Goal: Task Accomplishment & Management: Manage account settings

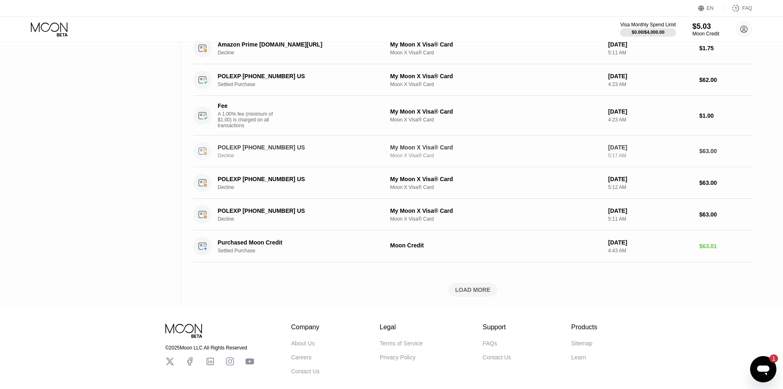
scroll to position [206, 0]
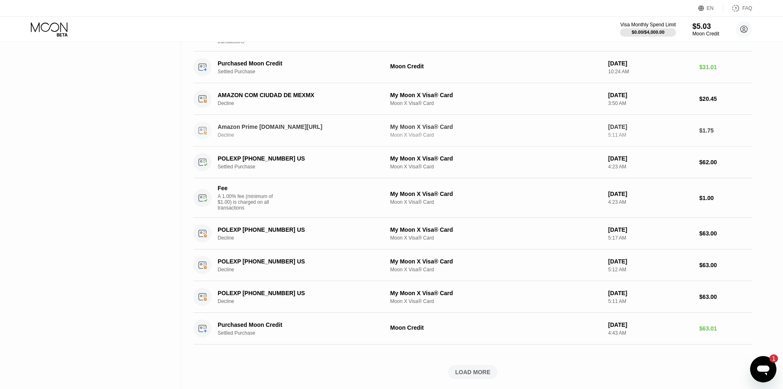
click at [289, 130] on div "Amazon Prime [DOMAIN_NAME][URL]" at bounding box center [297, 126] width 159 height 7
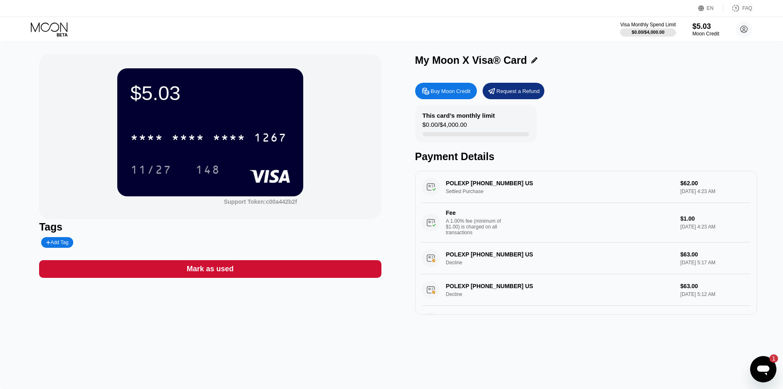
scroll to position [122, 0]
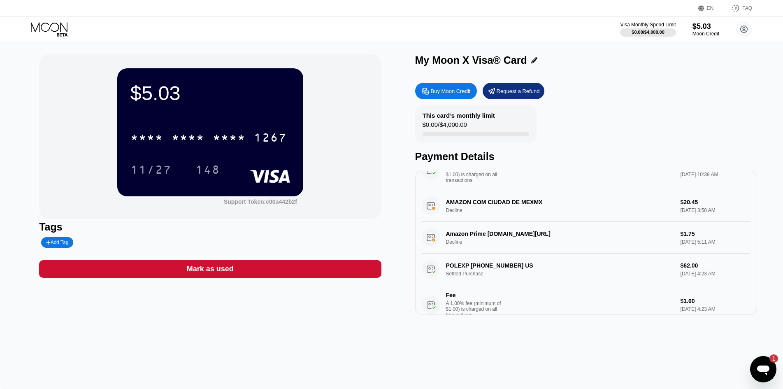
click at [474, 246] on div "Amazon Prime Amzn.com/billUS Decline $1.75 Nov 22, 2024 5:11 AM" at bounding box center [585, 238] width 329 height 32
click at [486, 239] on div "Amazon Prime Amzn.com/billUS Decline $1.75 Nov 22, 2024 5:11 AM" at bounding box center [585, 238] width 329 height 32
click at [682, 248] on div "Amazon Prime Amzn.com/billUS Decline $1.75 Nov 22, 2024 5:11 AM" at bounding box center [585, 238] width 329 height 32
click at [437, 238] on div "Amazon Prime Amzn.com/billUS Decline $1.75 Nov 22, 2024 5:11 AM" at bounding box center [585, 238] width 329 height 32
click at [432, 214] on div "AMAZON COM CIUDAD DE MEXMX Decline $20.45 [DATE] 3:50 AM" at bounding box center [585, 206] width 329 height 32
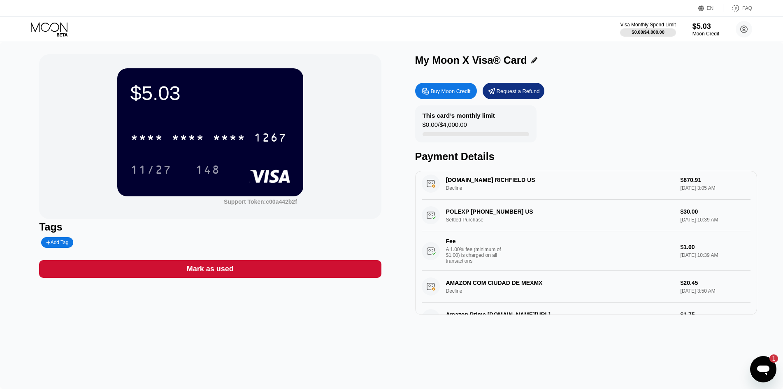
scroll to position [0, 0]
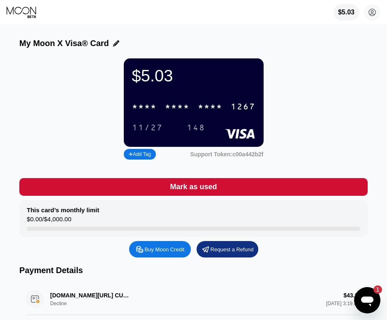
click at [159, 110] on div "* * * * * * * * * * * * 1267" at bounding box center [193, 106] width 133 height 17
click at [168, 112] on div "6500" at bounding box center [177, 106] width 25 height 9
click at [236, 136] on rect at bounding box center [240, 134] width 30 height 10
click at [307, 117] on div "$5.03 * * * * * * * * * * * * 1267 11/27 148 Add Tag Support Token: c00a442b2f" at bounding box center [193, 109] width 348 height 103
click at [269, 44] on div "My Moon X Visa® Card" at bounding box center [193, 43] width 348 height 9
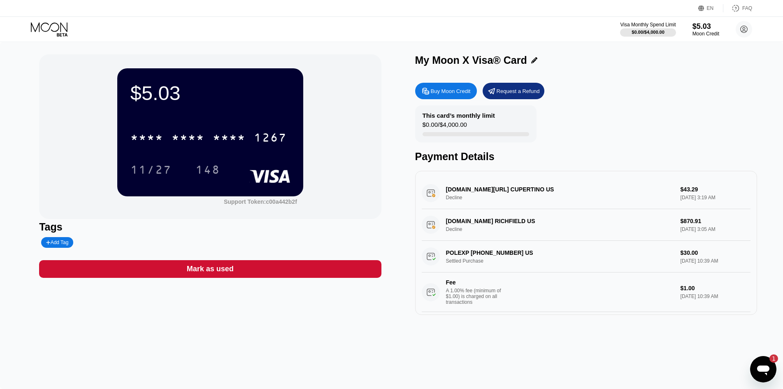
drag, startPoint x: 680, startPoint y: 157, endPoint x: 676, endPoint y: 158, distance: 4.4
click at [680, 157] on div "Payment Details" at bounding box center [586, 157] width 342 height 12
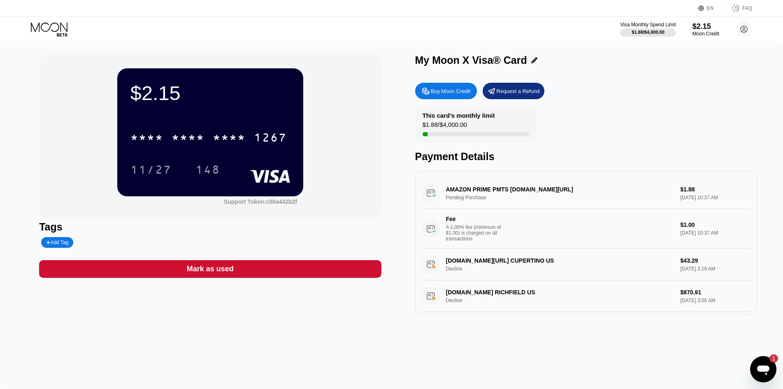
click at [675, 99] on div "Buy Moon Credit Request a Refund" at bounding box center [586, 91] width 342 height 16
click at [200, 142] on div "* * * *" at bounding box center [187, 138] width 33 height 13
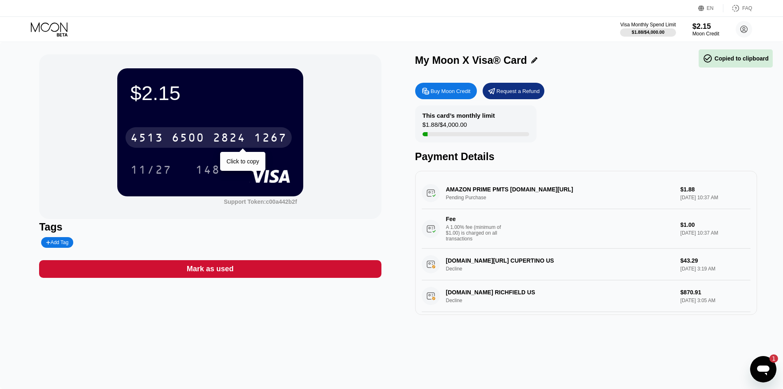
click at [180, 140] on div "6500" at bounding box center [187, 138] width 33 height 13
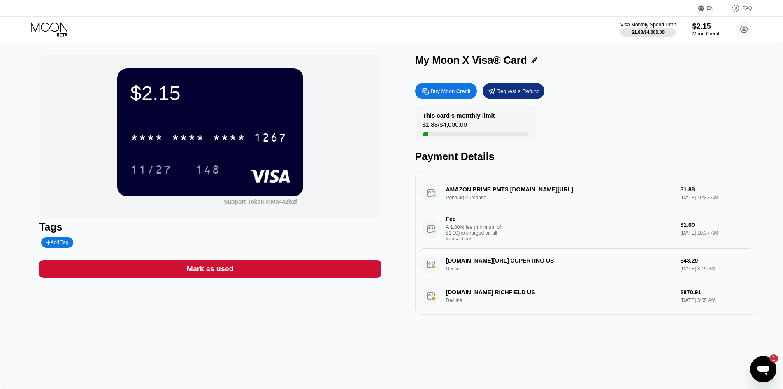
click at [482, 201] on div "AMAZON PRIME PMTS [DOMAIN_NAME][URL] Pending Purchase $1.88 [DATE] 10:37 AM Fee…" at bounding box center [585, 212] width 329 height 71
click at [478, 190] on div "AMAZON PRIME PMTS [DOMAIN_NAME][URL] Pending Purchase $1.88 [DATE] 10:37 AM Fee…" at bounding box center [585, 212] width 329 height 71
click at [484, 241] on div "A 1.00% fee (minimum of $1.00) is charged on all transactions" at bounding box center [477, 232] width 62 height 17
click at [760, 369] on icon "Открыть окно обмена сообщениями, 1 непрочитанное сообщение" at bounding box center [763, 370] width 12 height 10
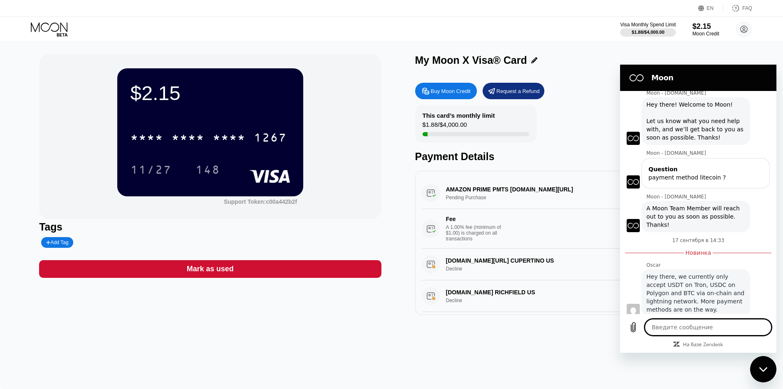
scroll to position [200, 0]
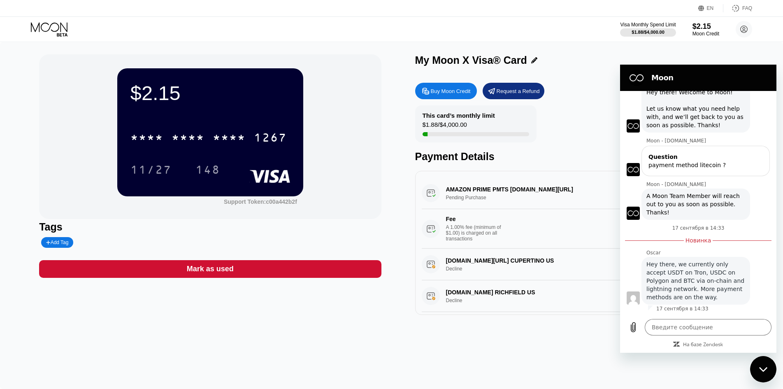
click at [534, 221] on div "Fee A 1.00% fee (minimum of $1.00) is charged on all transactions" at bounding box center [547, 228] width 252 height 26
click at [764, 69] on div "Moon" at bounding box center [696, 77] width 143 height 16
click at [767, 370] on icon "Закрыть окно обмена сообщениями" at bounding box center [763, 368] width 9 height 5
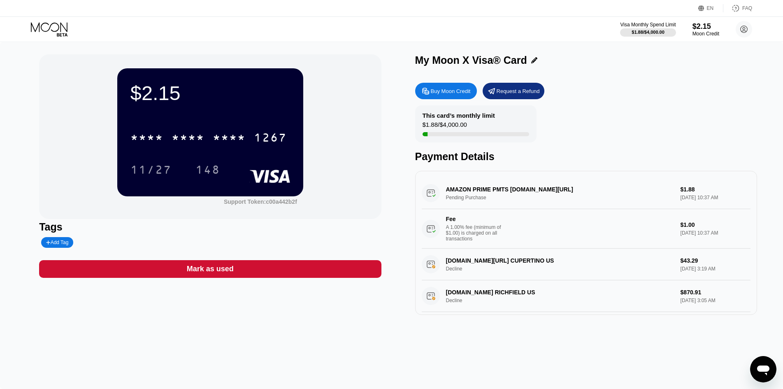
type textarea "x"
click at [490, 197] on div "AMAZON PRIME PMTS [DOMAIN_NAME][URL] Pending Purchase $1.88 [DATE] 10:37 AM Fee…" at bounding box center [585, 212] width 329 height 71
click at [433, 196] on div "AMAZON PRIME PMTS [DOMAIN_NAME][URL] Pending Purchase $1.88 [DATE] 10:37 AM Fee…" at bounding box center [585, 212] width 329 height 71
click at [696, 203] on div "AMAZON PRIME PMTS [DOMAIN_NAME][URL] Pending Purchase $1.88 [DATE] 10:37 AM Fee…" at bounding box center [585, 212] width 329 height 71
click at [693, 178] on div "AMAZON PRIME PMTS [DOMAIN_NAME][URL] Pending Purchase $1.88 [DATE] 10:37 AM Fee…" at bounding box center [586, 243] width 342 height 144
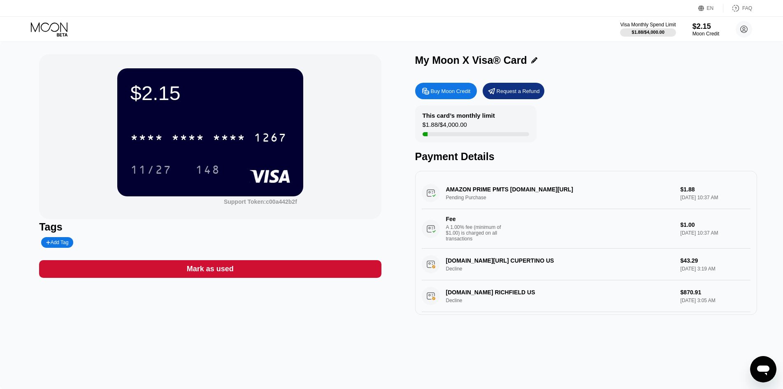
click at [509, 199] on div "AMAZON PRIME PMTS [DOMAIN_NAME][URL] Pending Purchase $1.88 [DATE] 10:37 AM Fee…" at bounding box center [585, 212] width 329 height 71
click at [631, 190] on div "AMAZON PRIME PMTS [DOMAIN_NAME][URL] Pending Purchase $1.88 [DATE] 10:37 AM Fee…" at bounding box center [585, 212] width 329 height 71
click at [690, 193] on div "AMAZON PRIME PMTS [DOMAIN_NAME][URL] Pending Purchase $1.88 [DATE] 10:37 AM Fee…" at bounding box center [585, 212] width 329 height 71
drag, startPoint x: 677, startPoint y: 195, endPoint x: 484, endPoint y: 202, distance: 193.4
click at [674, 195] on div "AMAZON PRIME PMTS [DOMAIN_NAME][URL] Pending Purchase $1.88 [DATE] 10:37 AM Fee…" at bounding box center [585, 212] width 329 height 71
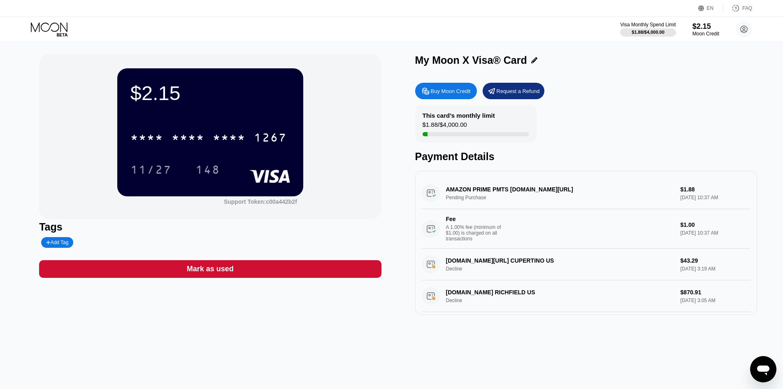
drag, startPoint x: 442, startPoint y: 196, endPoint x: 431, endPoint y: 195, distance: 10.8
click at [439, 196] on div "AMAZON PRIME PMTS [DOMAIN_NAME][URL] Pending Purchase $1.88 [DATE] 10:37 AM Fee…" at bounding box center [585, 212] width 329 height 71
click at [431, 195] on div "AMAZON PRIME PMTS [DOMAIN_NAME][URL] Pending Purchase $1.88 [DATE] 10:37 AM Fee…" at bounding box center [585, 212] width 329 height 71
click at [430, 195] on div "AMAZON PRIME PMTS [DOMAIN_NAME][URL] Pending Purchase $1.88 [DATE] 10:37 AM Fee…" at bounding box center [585, 212] width 329 height 71
click at [431, 197] on div "AMAZON PRIME PMTS [DOMAIN_NAME][URL] Pending Purchase $1.88 [DATE] 10:37 AM Fee…" at bounding box center [585, 212] width 329 height 71
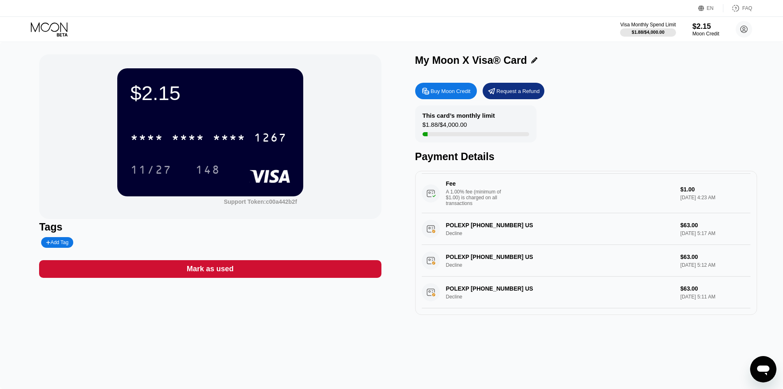
scroll to position [154, 0]
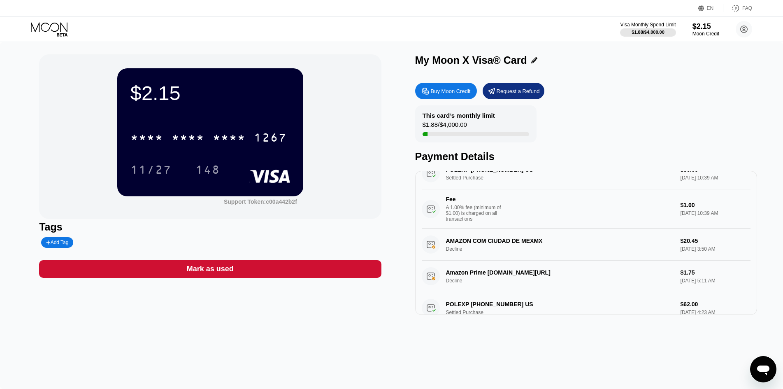
click at [484, 252] on div "AMAZON COM CIUDAD DE MEXMX Decline $20.45 [DATE] 3:50 AM" at bounding box center [585, 245] width 329 height 32
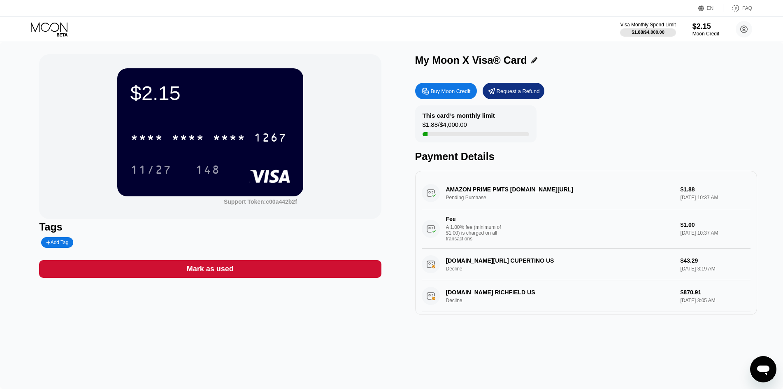
click at [501, 203] on div "AMAZON PRIME PMTS [DOMAIN_NAME][URL] Pending Purchase $1.88 [DATE] 10:37 AM Fee…" at bounding box center [585, 212] width 329 height 71
click at [498, 193] on div "AMAZON PRIME PMTS [DOMAIN_NAME][URL] Pending Purchase $1.88 [DATE] 10:37 AM Fee…" at bounding box center [585, 212] width 329 height 71
drag, startPoint x: 494, startPoint y: 194, endPoint x: 467, endPoint y: 198, distance: 27.4
click at [467, 198] on div "AMAZON PRIME PMTS [DOMAIN_NAME][URL] Pending Purchase $1.88 [DATE] 10:37 AM Fee…" at bounding box center [585, 212] width 329 height 71
click at [466, 197] on div "AMAZON PRIME PMTS [DOMAIN_NAME][URL] Pending Purchase $1.88 [DATE] 10:37 AM Fee…" at bounding box center [585, 212] width 329 height 71
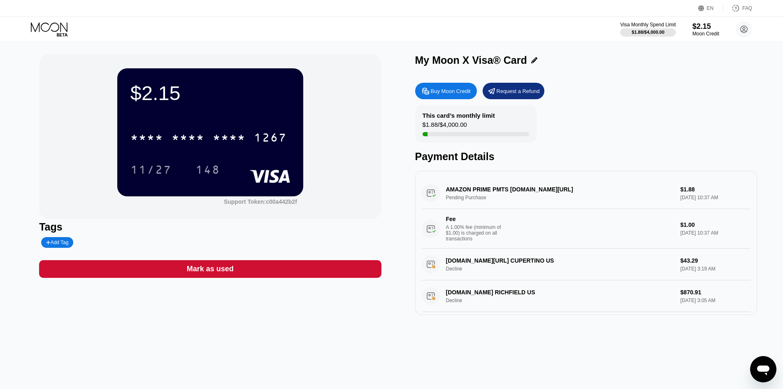
click at [67, 25] on icon at bounding box center [50, 29] width 38 height 14
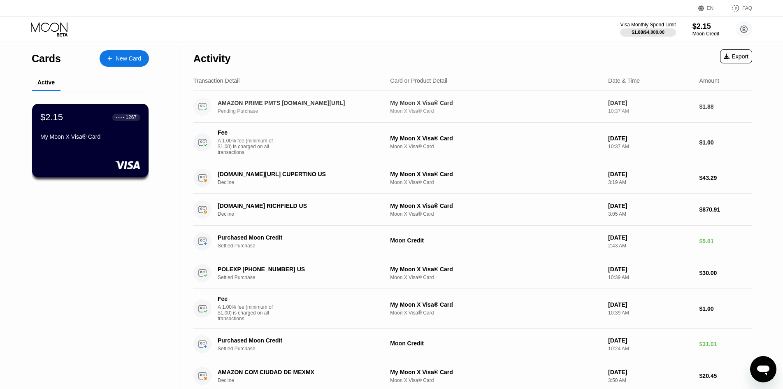
click at [450, 105] on div "My Moon X Visa® Card" at bounding box center [495, 103] width 211 height 7
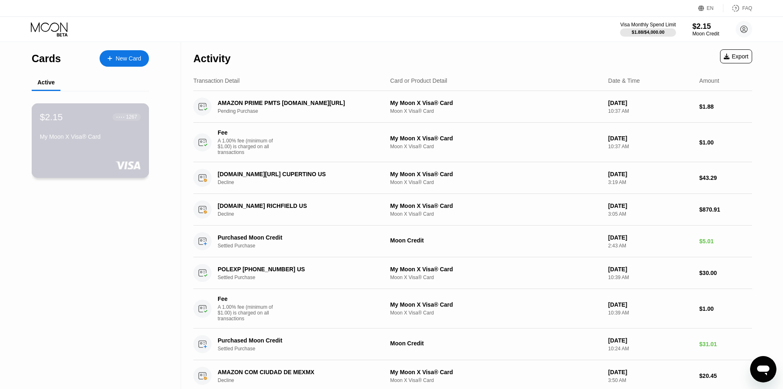
click at [118, 134] on div "$2.15 ● ● ● ● 1267 My Moon X Visa® Card" at bounding box center [90, 127] width 101 height 32
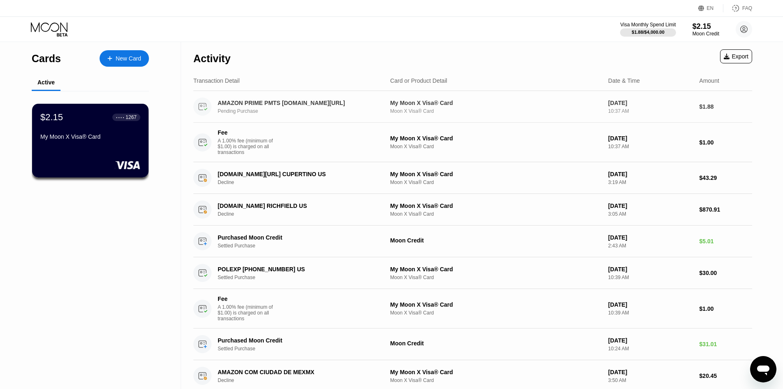
click at [477, 104] on div "My Moon X Visa® Card" at bounding box center [495, 103] width 211 height 7
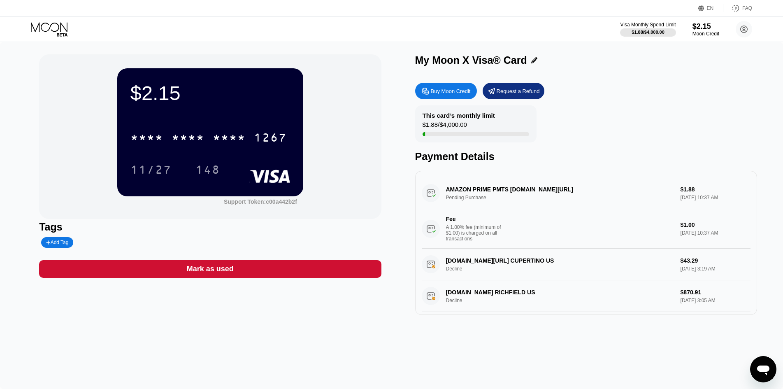
click at [486, 198] on div "AMAZON PRIME PMTS [DOMAIN_NAME][URL] Pending Purchase $1.88 [DATE] 10:37 AM Fee…" at bounding box center [585, 212] width 329 height 71
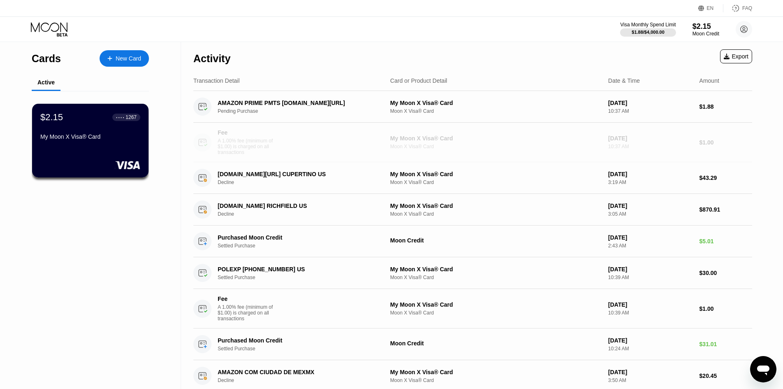
drag, startPoint x: 706, startPoint y: 157, endPoint x: 478, endPoint y: 56, distance: 249.3
click at [475, 58] on div "Activity Export Transaction Detail Card or Product Detail Date & Time Amount AM…" at bounding box center [472, 338] width 558 height 592
drag, startPoint x: 475, startPoint y: 51, endPoint x: 461, endPoint y: 46, distance: 15.4
click at [461, 46] on div "Activity Export" at bounding box center [472, 56] width 558 height 29
click at [745, 54] on div "Export" at bounding box center [735, 56] width 25 height 7
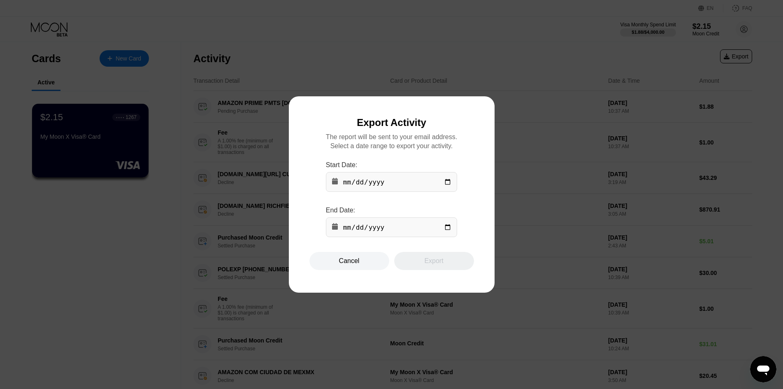
click at [424, 191] on input "date" at bounding box center [391, 182] width 131 height 20
click at [445, 183] on input "date" at bounding box center [391, 182] width 131 height 20
type input "[DATE]"
click at [449, 233] on input "date" at bounding box center [391, 227] width 131 height 20
type input "[DATE]"
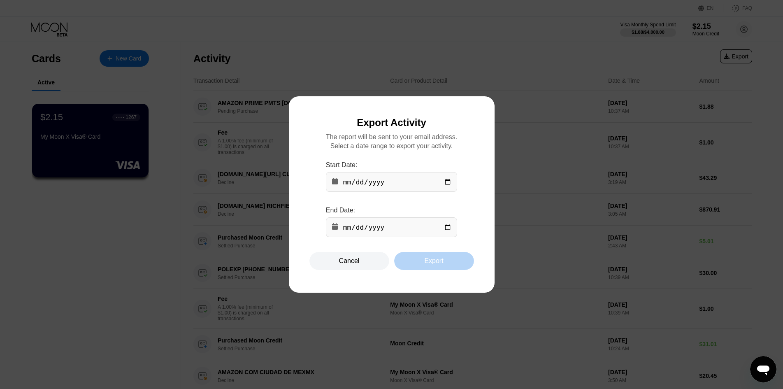
click at [446, 269] on div "Export" at bounding box center [434, 261] width 80 height 18
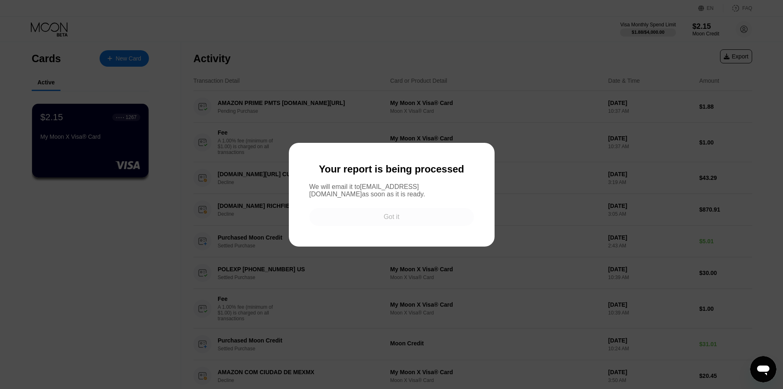
click at [391, 225] on div "Got it" at bounding box center [391, 217] width 164 height 18
